Goal: Find specific page/section: Find specific page/section

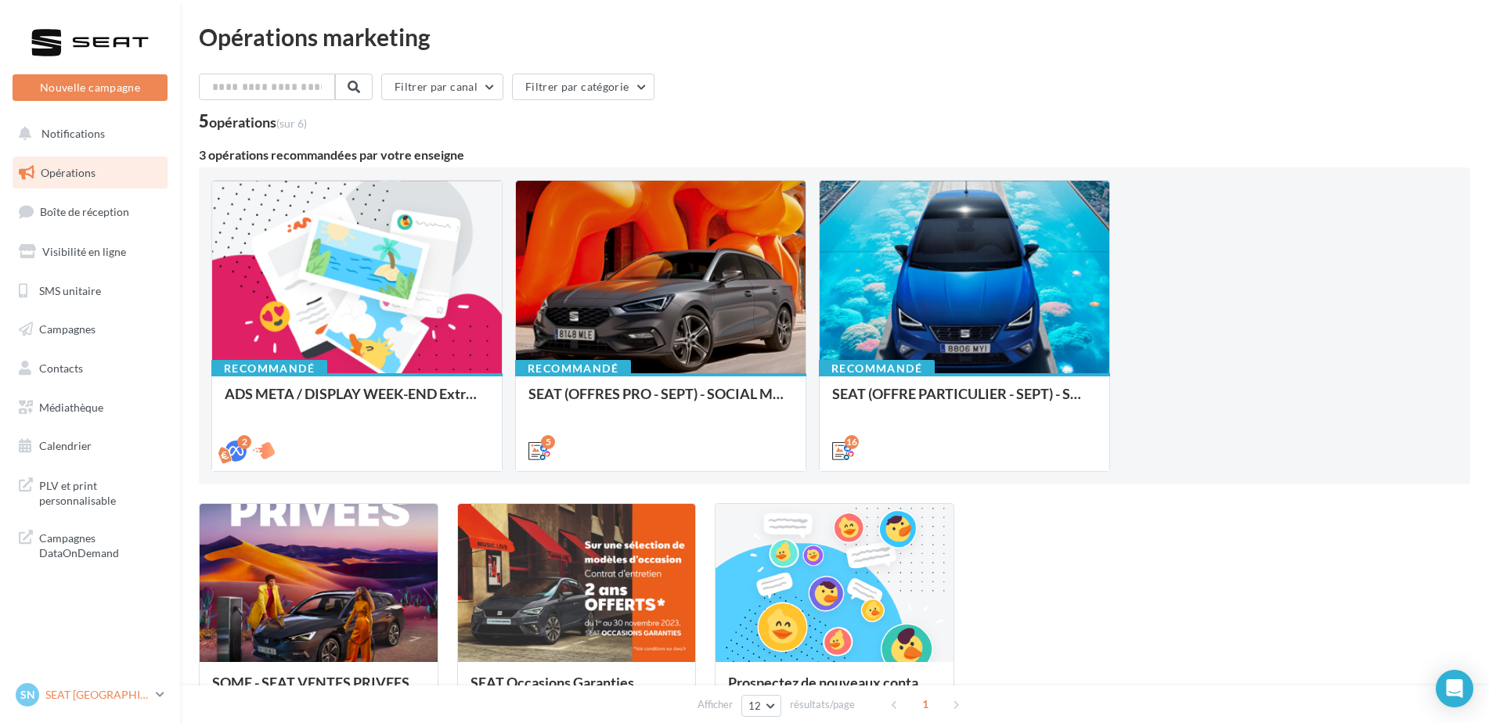
click at [74, 695] on p "SEAT [GEOGRAPHIC_DATA]" at bounding box center [97, 695] width 104 height 16
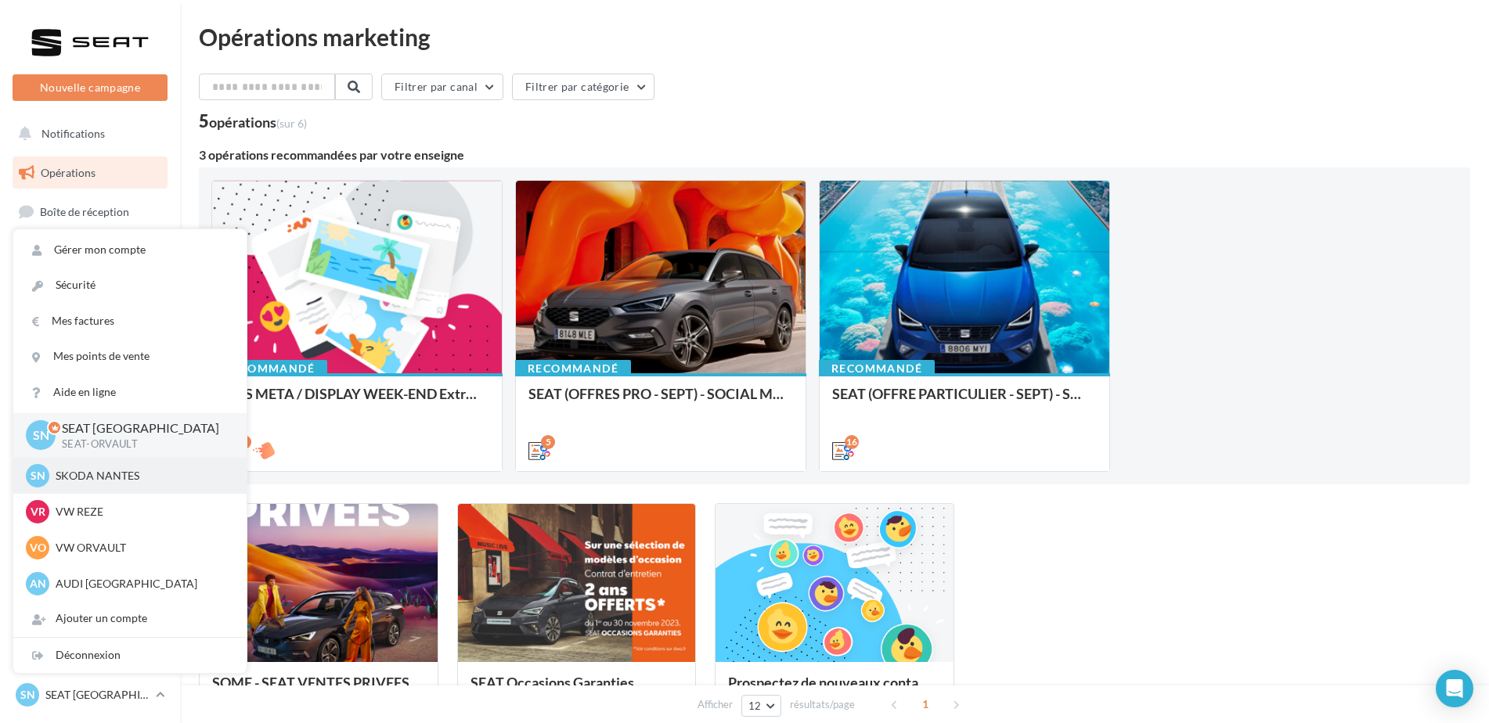
click at [131, 481] on p "SKODA NANTES" at bounding box center [142, 476] width 172 height 16
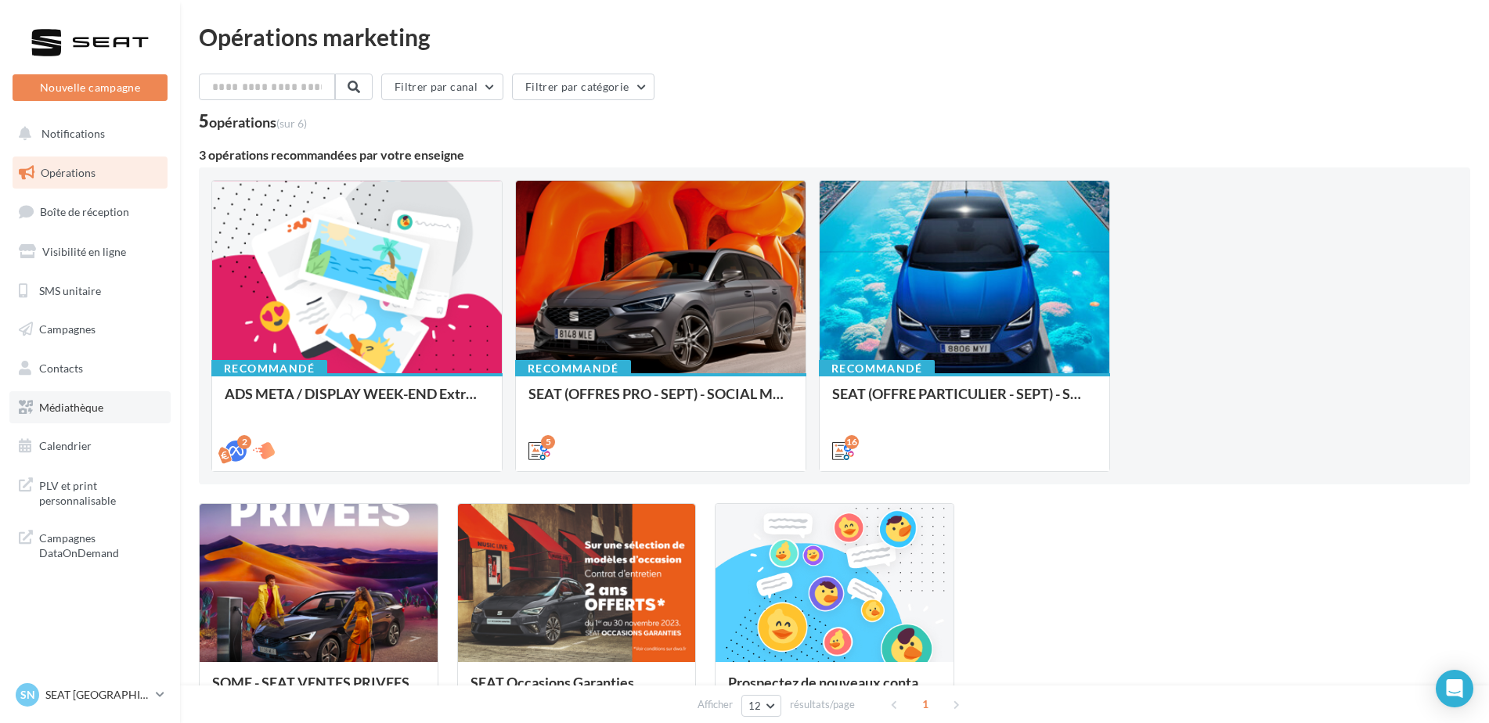
click at [93, 416] on link "Médiathèque" at bounding box center [89, 407] width 161 height 33
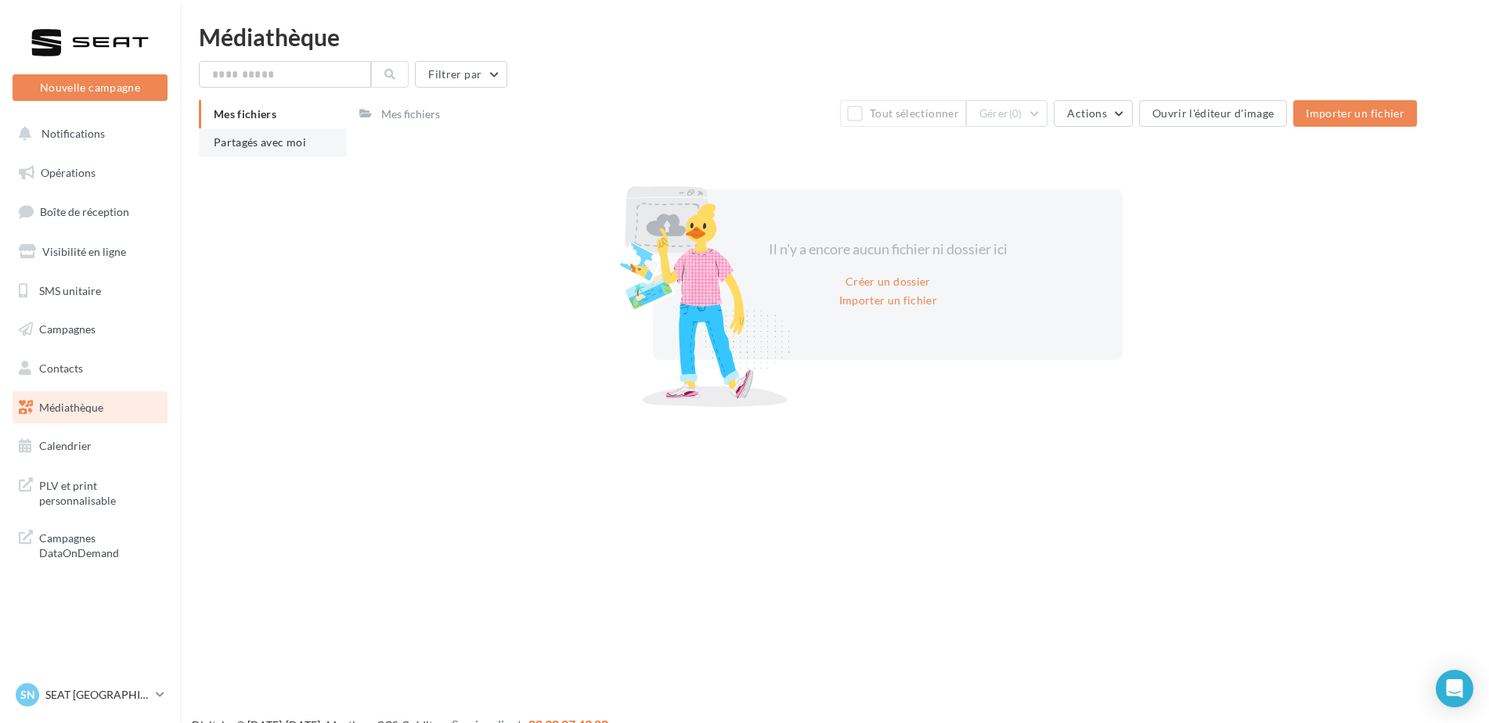
click at [272, 142] on span "Partagés avec moi" at bounding box center [260, 141] width 92 height 13
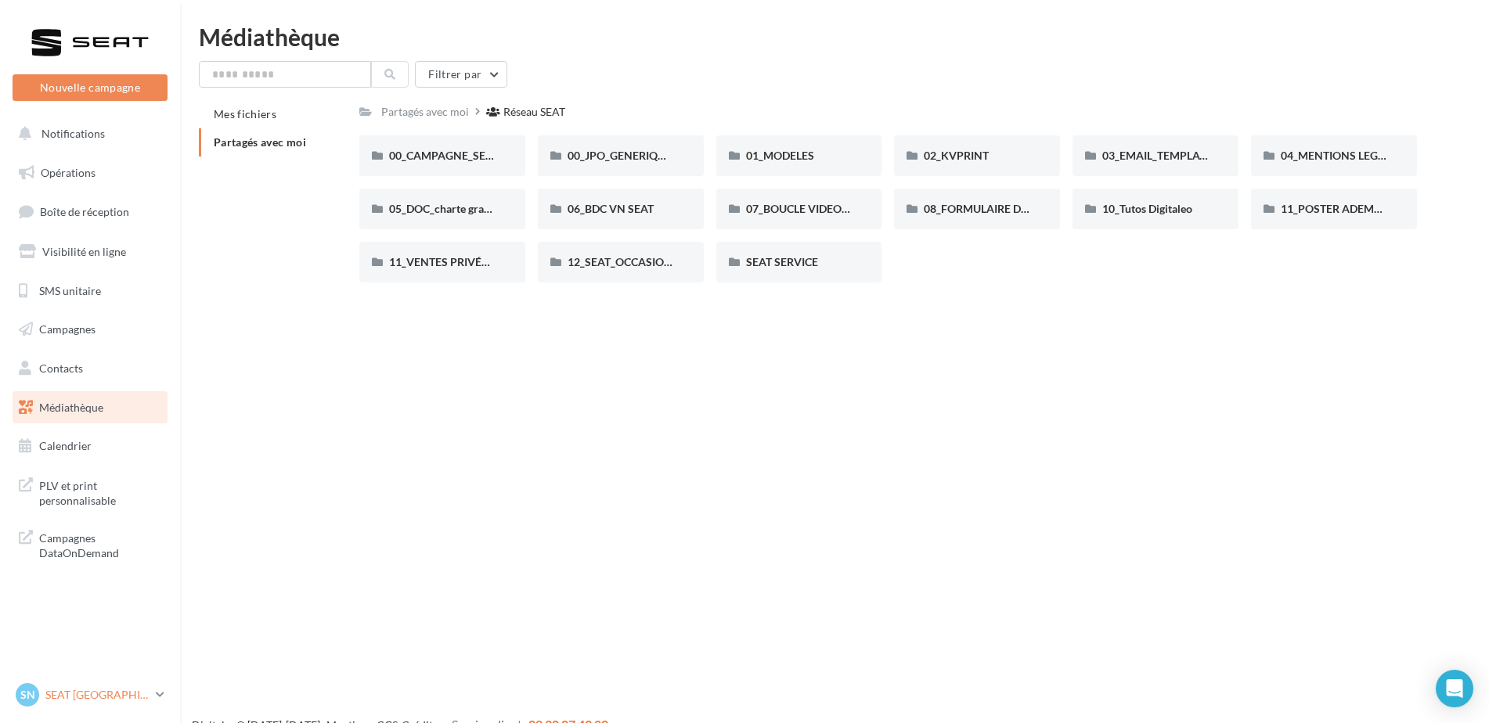
click at [88, 698] on p "SEAT [GEOGRAPHIC_DATA]" at bounding box center [97, 695] width 104 height 16
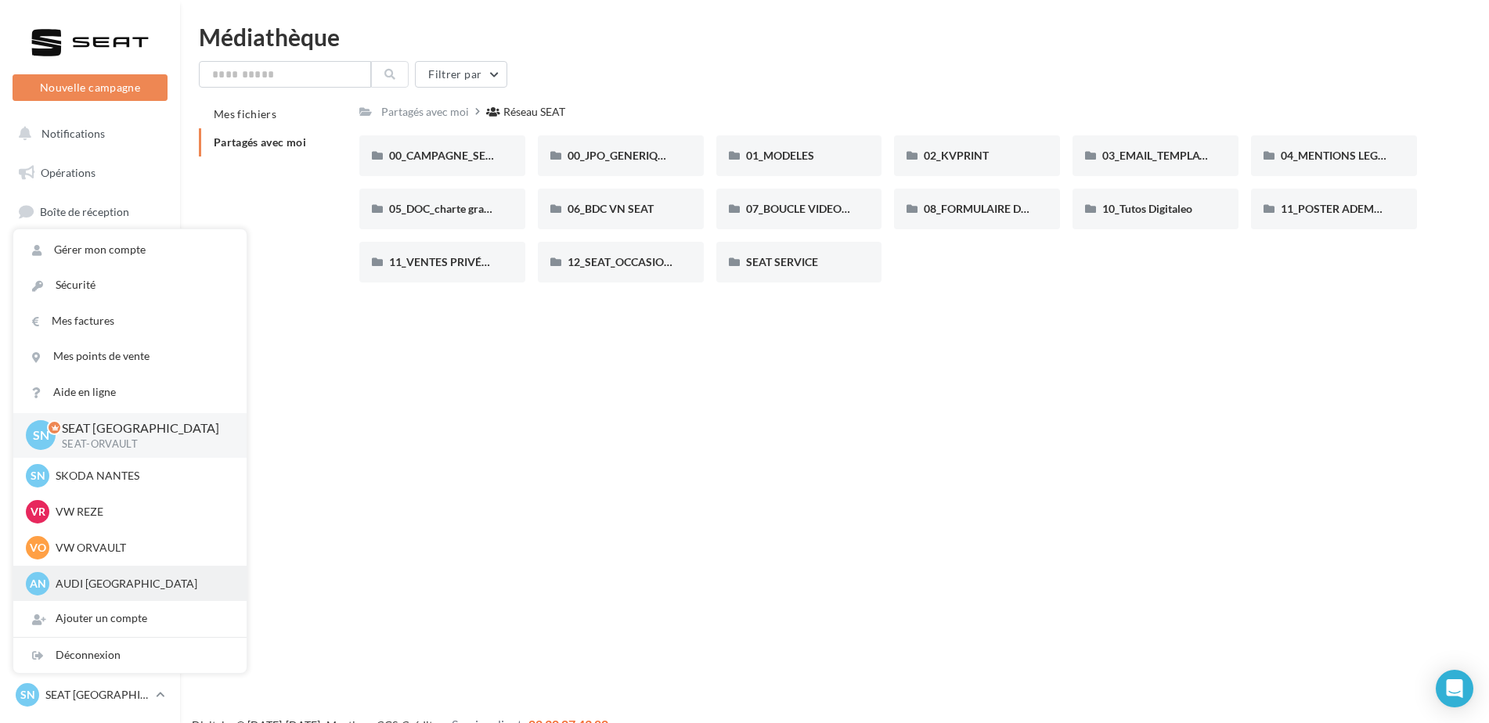
scroll to position [37, 0]
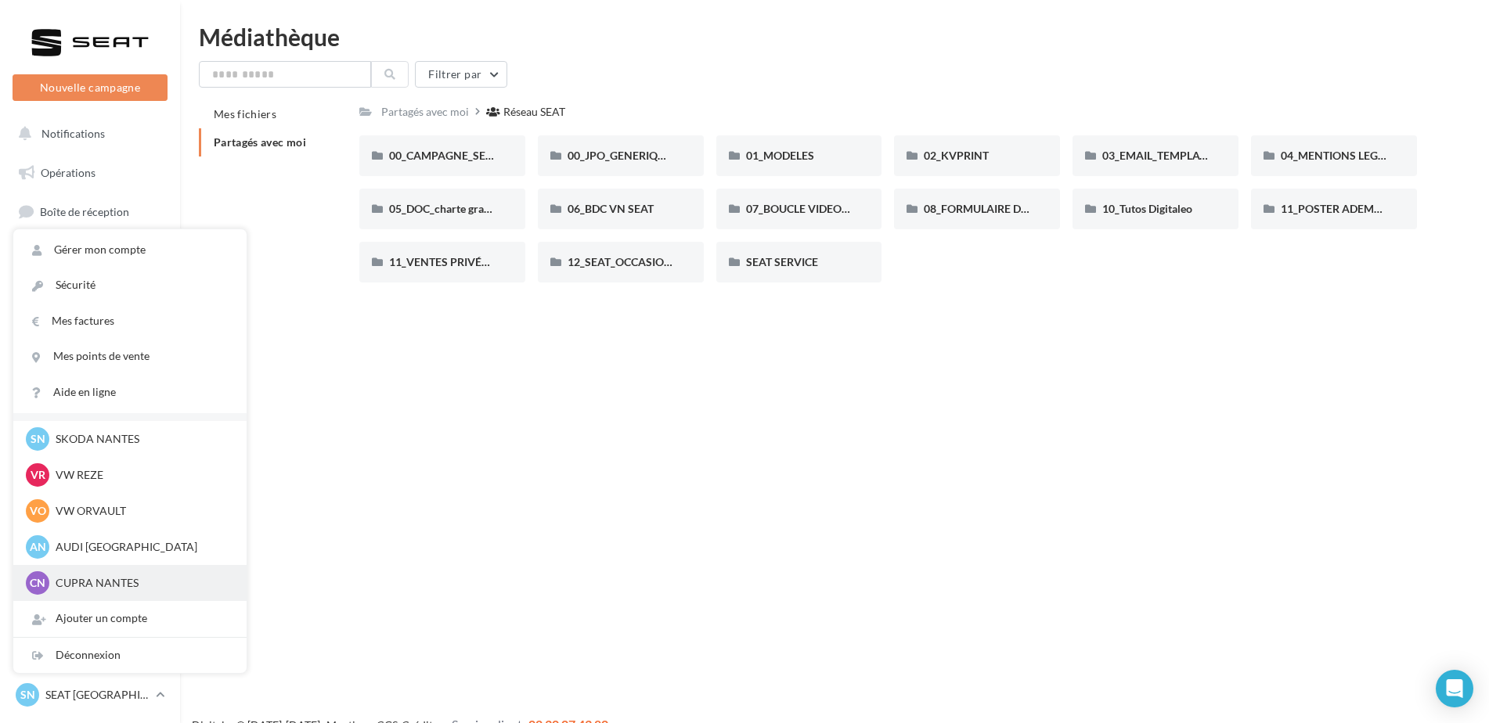
click at [88, 587] on p "CUPRA NANTES" at bounding box center [142, 583] width 172 height 16
